Goal: Information Seeking & Learning: Learn about a topic

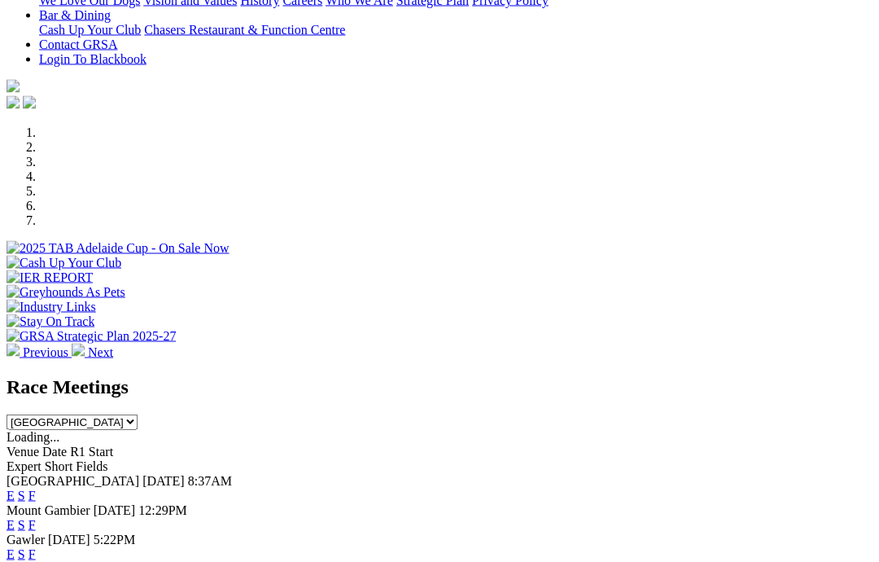
scroll to position [389, 0]
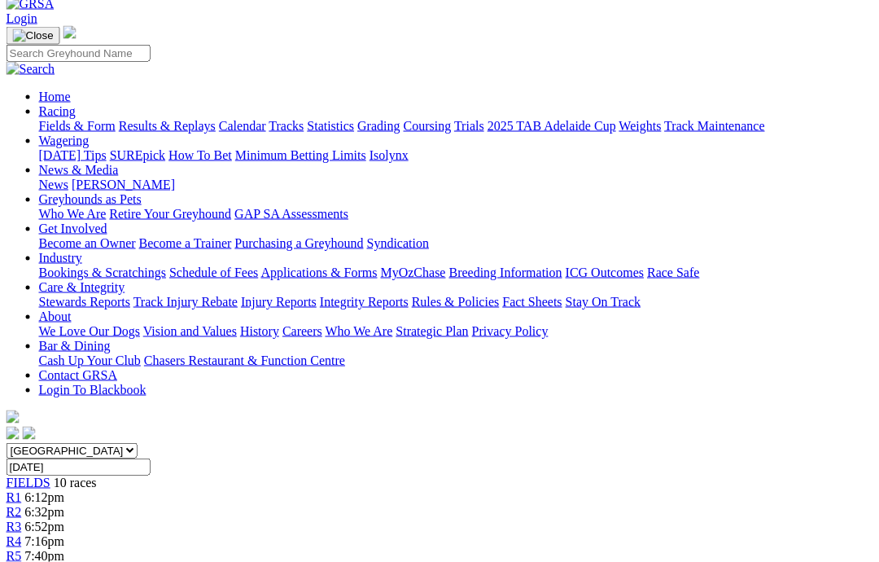
scroll to position [0, 1]
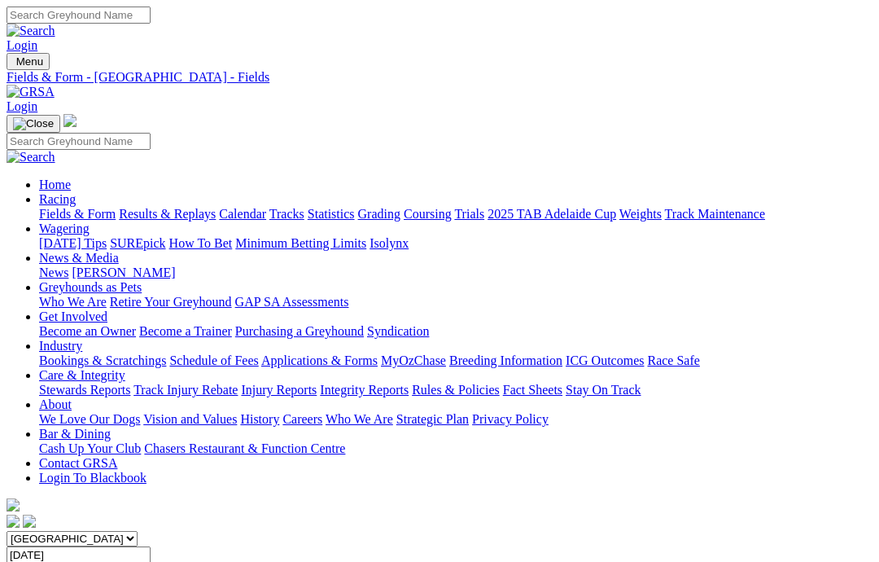
click at [151, 11] on input "Search" at bounding box center [79, 15] width 144 height 17
type input "Euler bale"
click at [55, 24] on img at bounding box center [31, 31] width 49 height 15
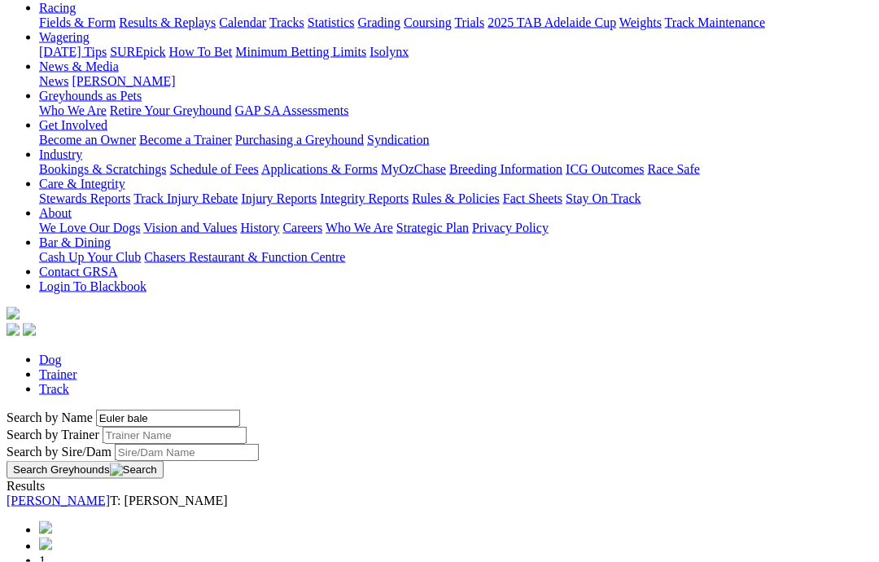
scroll to position [208, 0]
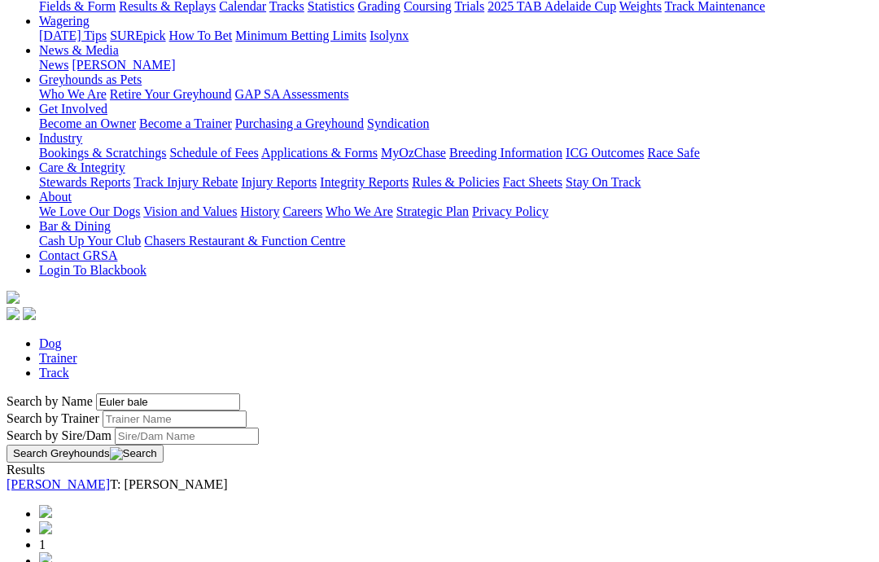
click at [94, 477] on link "[PERSON_NAME]" at bounding box center [58, 484] width 103 height 14
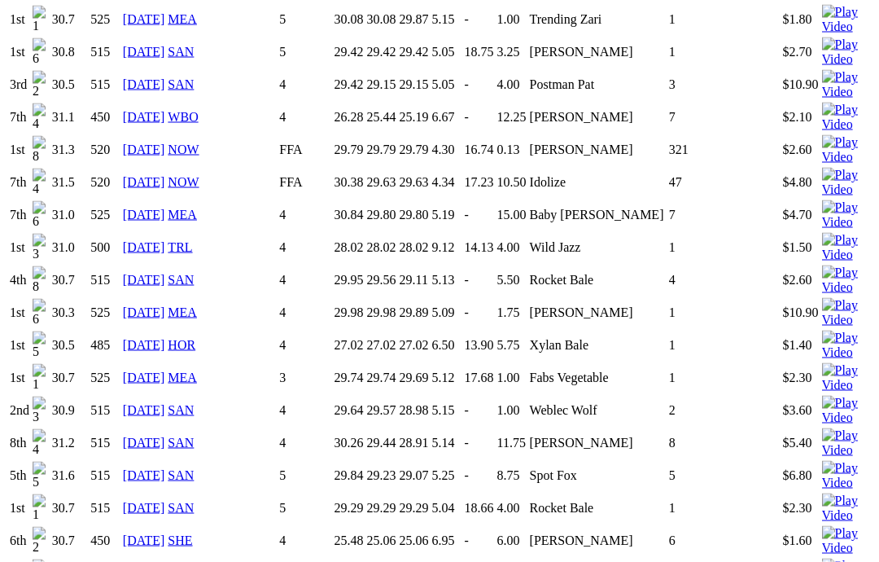
scroll to position [2305, 0]
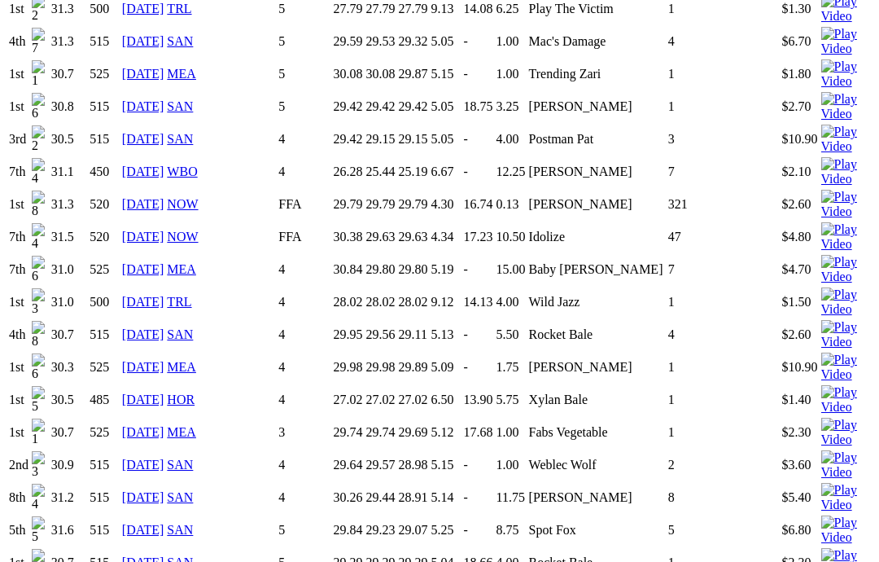
scroll to position [2272, 0]
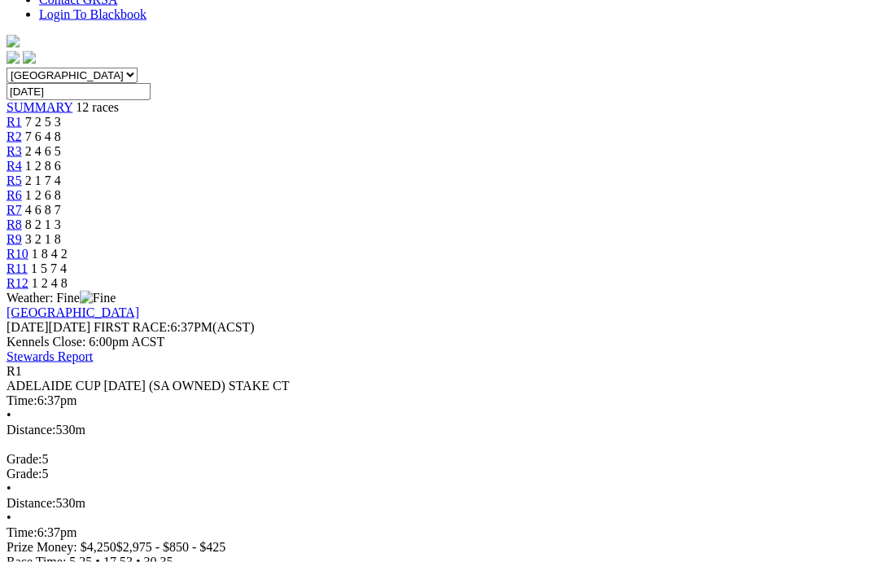
scroll to position [464, 0]
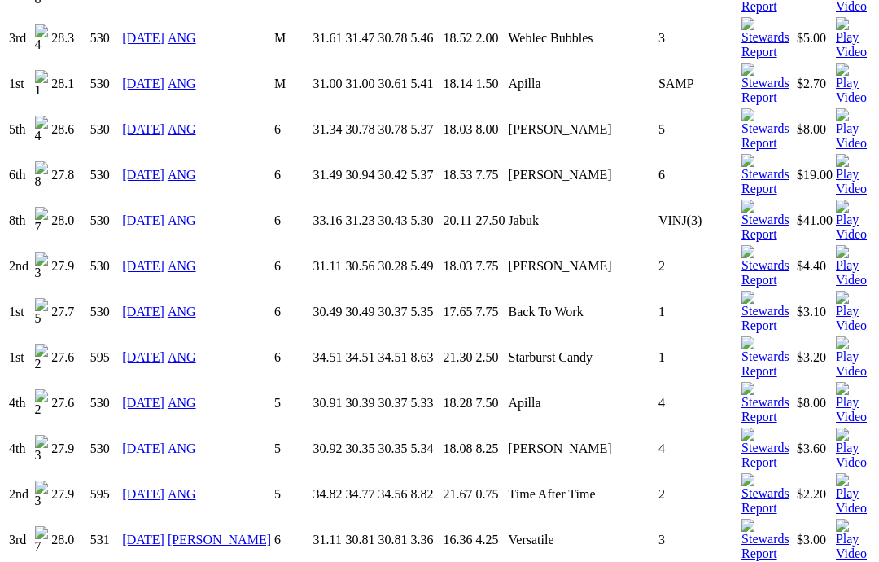
scroll to position [1276, 0]
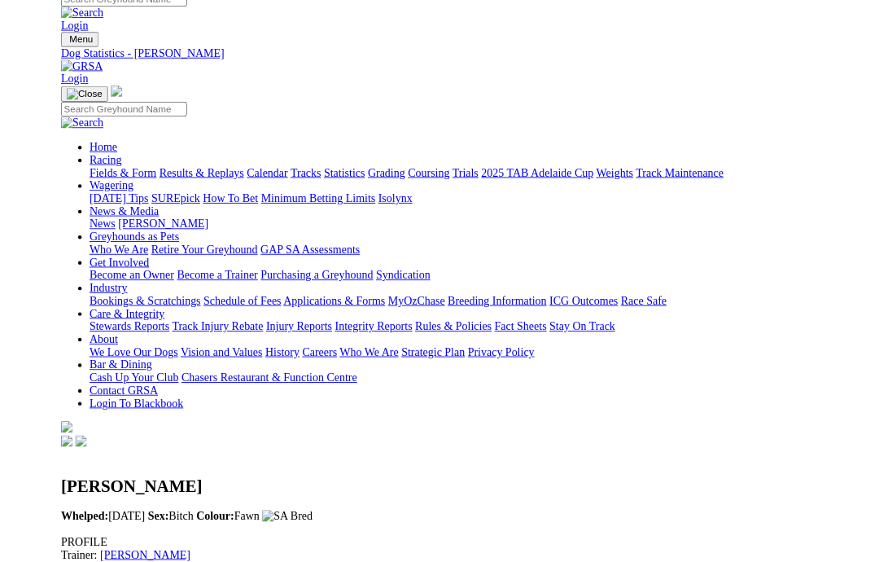
scroll to position [1277, 0]
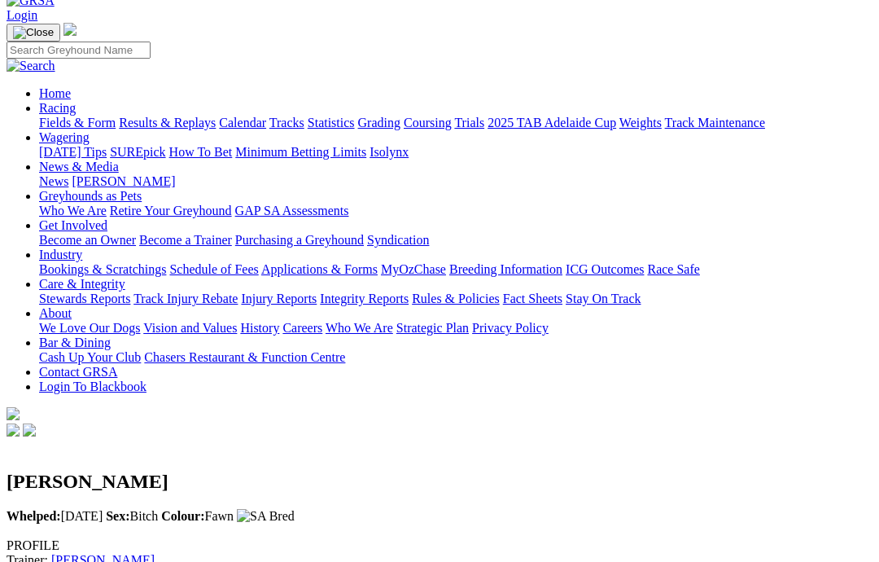
scroll to position [88, 0]
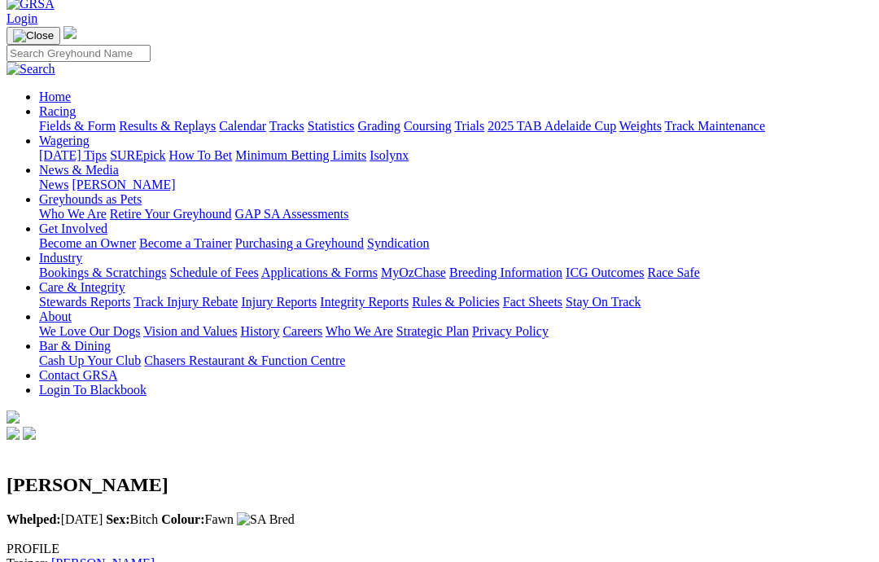
click at [46, 119] on link "Fields & Form" at bounding box center [77, 126] width 77 height 14
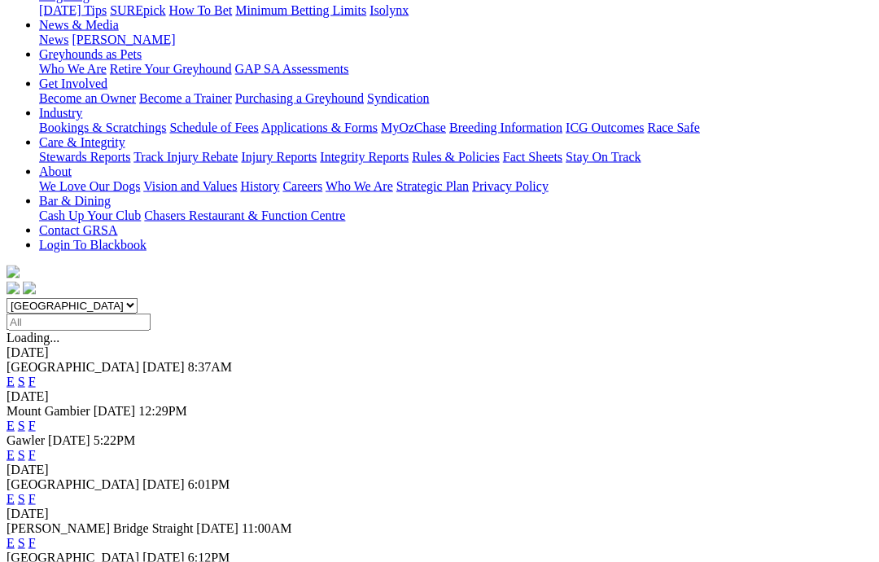
scroll to position [234, 0]
click at [36, 447] on link "F" at bounding box center [31, 454] width 7 height 14
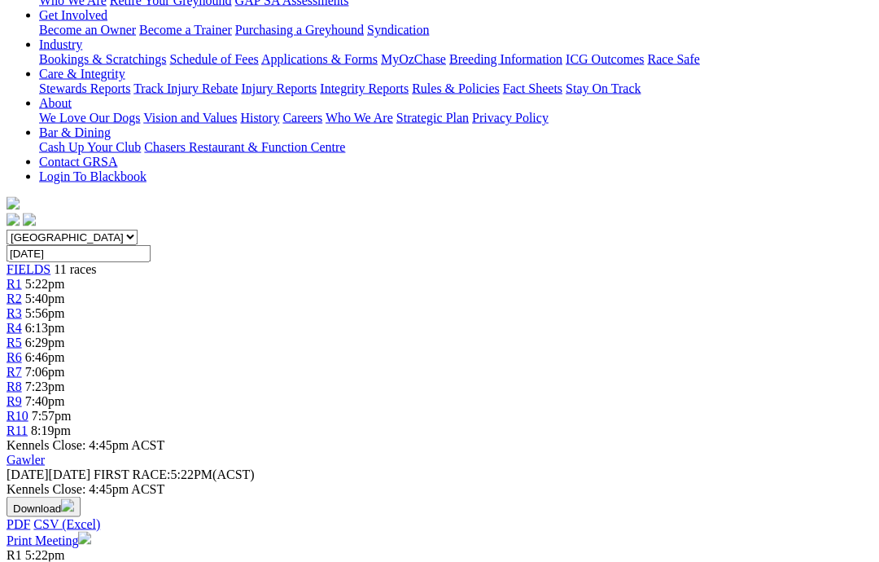
scroll to position [302, 0]
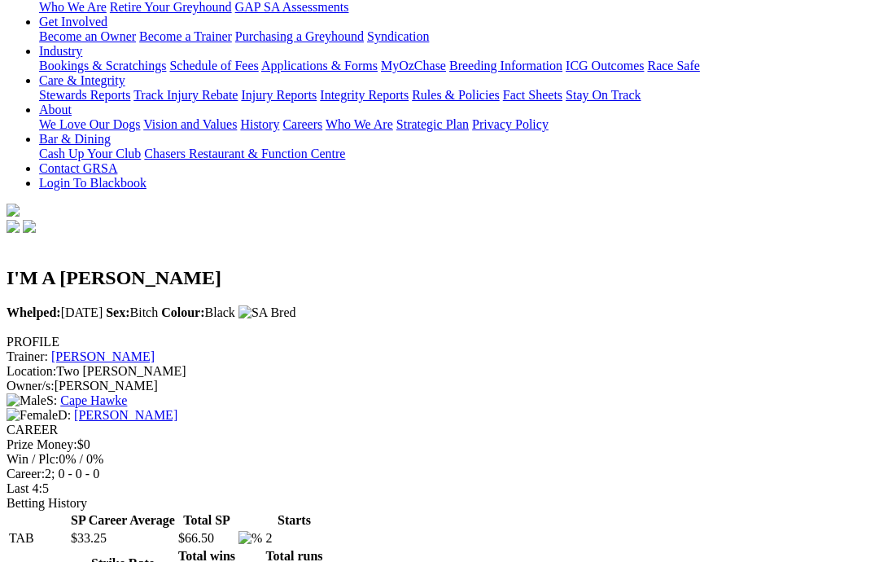
scroll to position [297, 0]
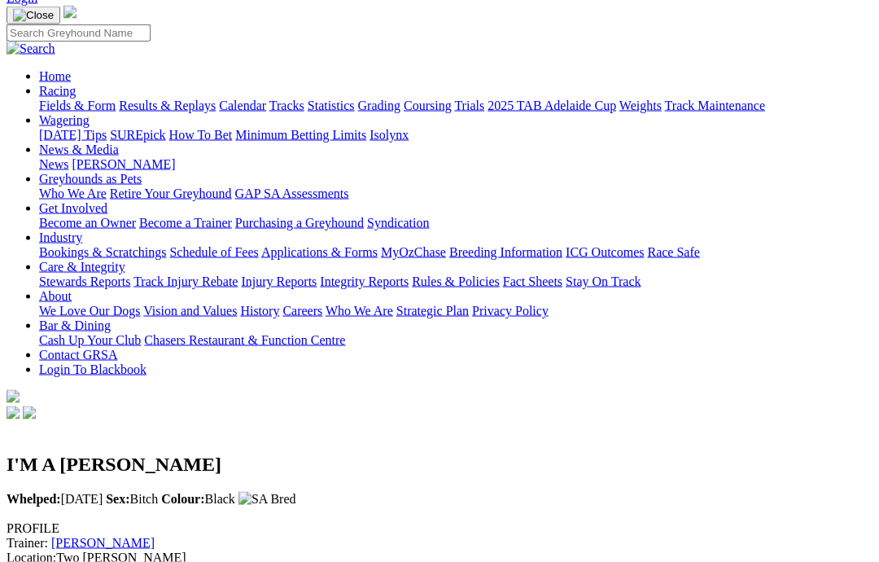
scroll to position [4, 0]
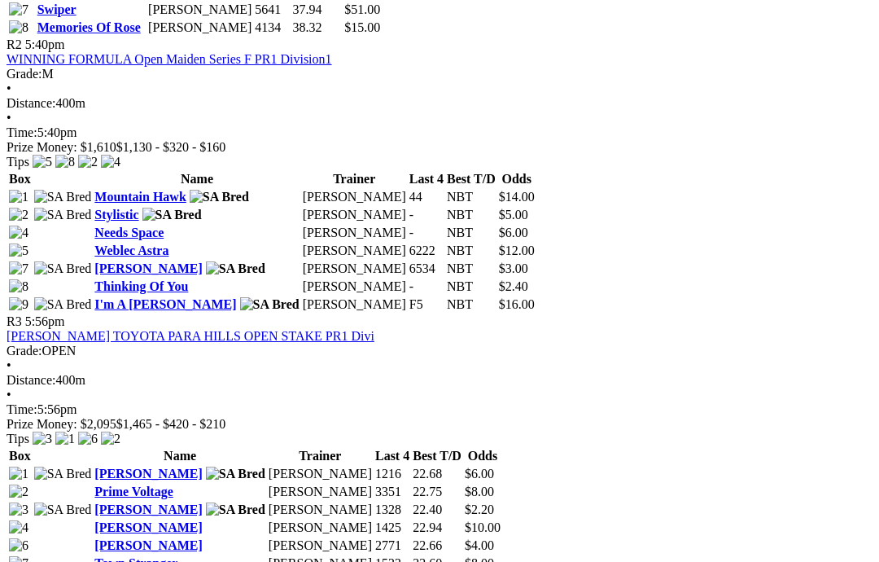
scroll to position [1069, 0]
